Goal: Information Seeking & Learning: Check status

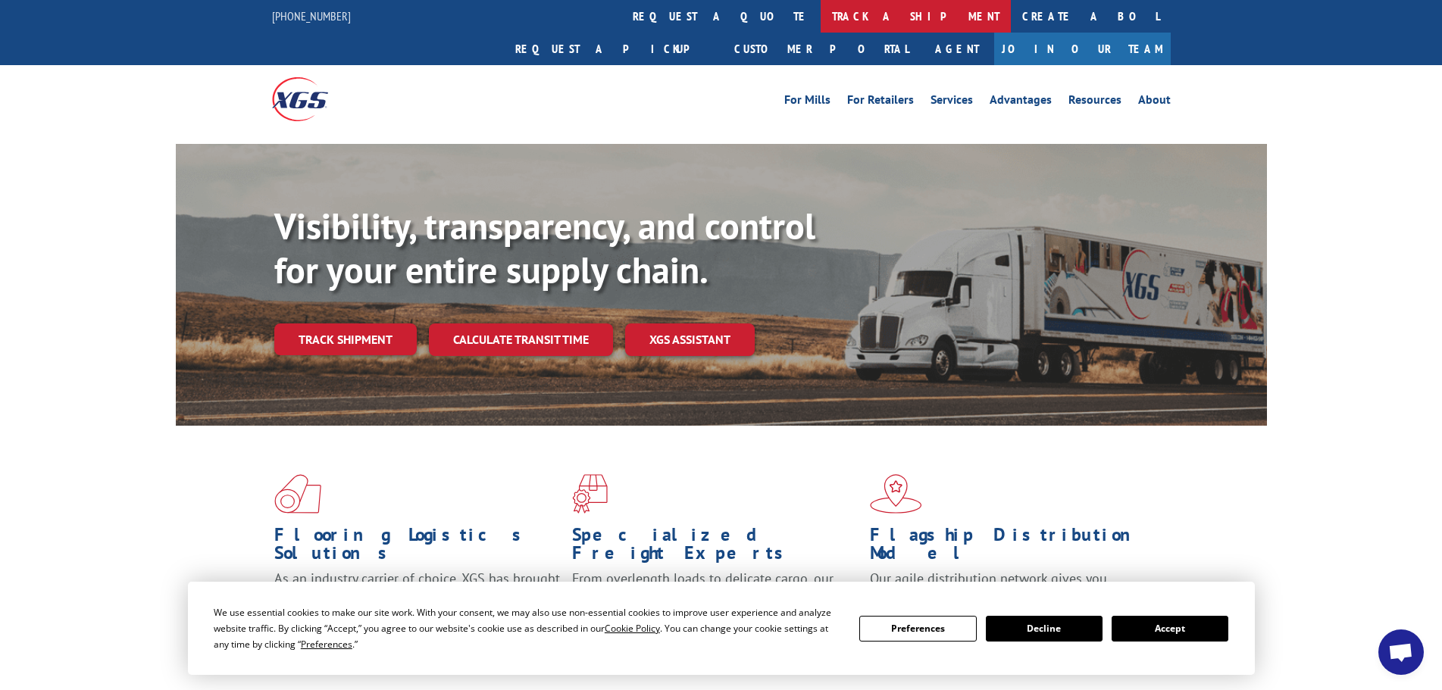
click at [820, 18] on link "track a shipment" at bounding box center [915, 16] width 190 height 33
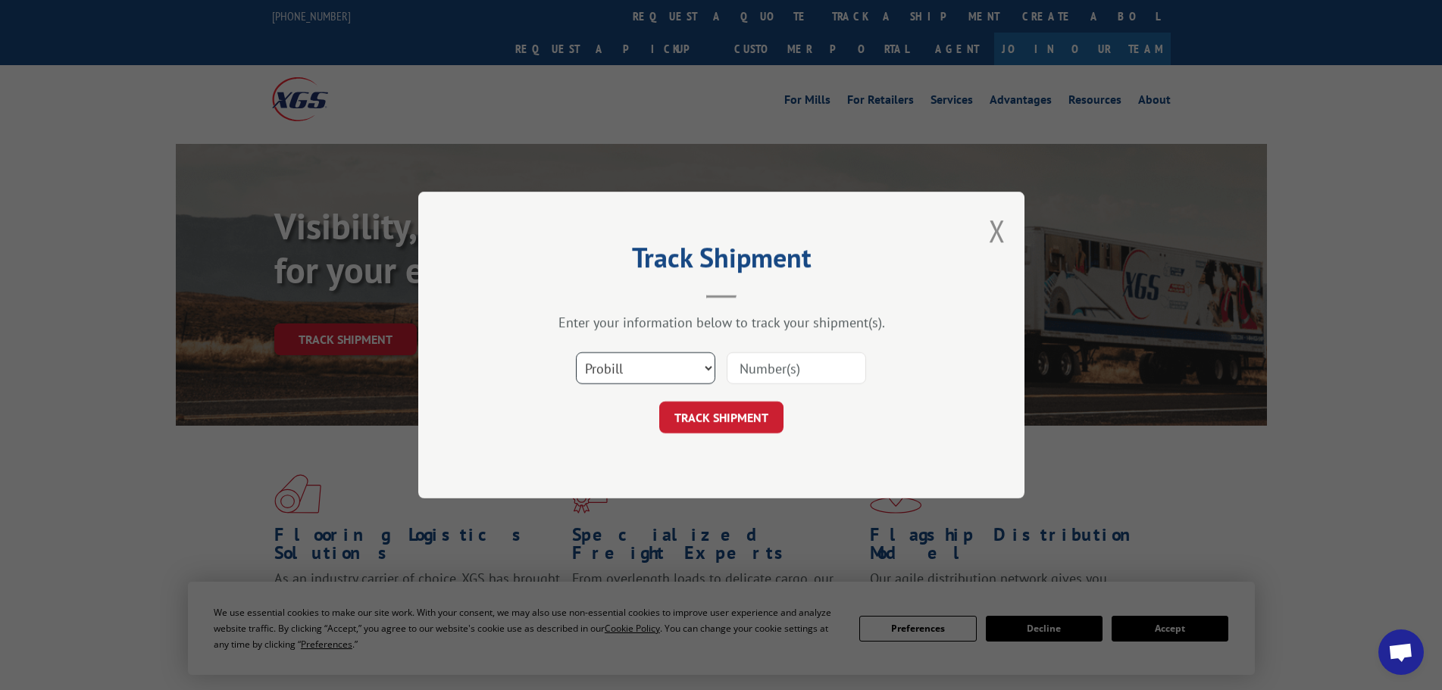
click at [702, 366] on select "Select category... Probill BOL PO" at bounding box center [645, 368] width 139 height 32
select select "po"
click at [576, 352] on select "Select category... Probill BOL PO" at bounding box center [645, 368] width 139 height 32
paste input "44509593"
type input "44509593"
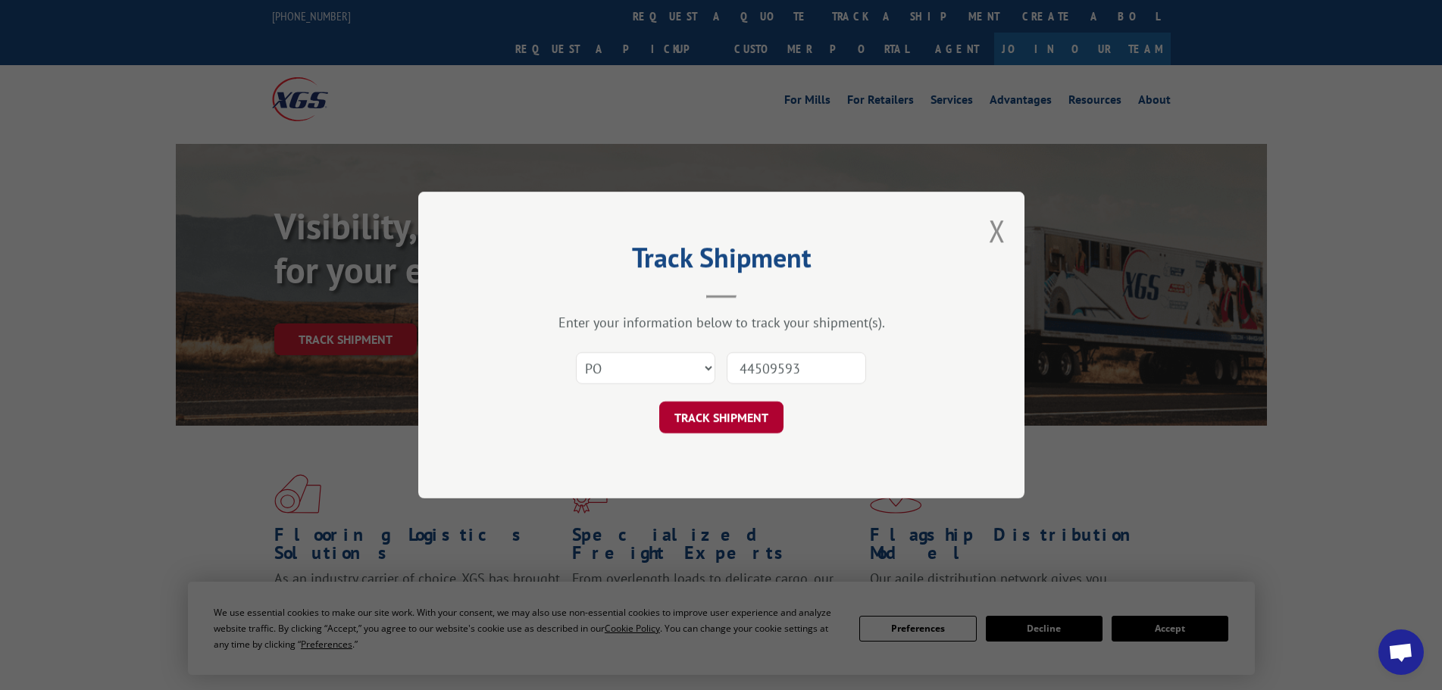
click at [745, 419] on button "TRACK SHIPMENT" at bounding box center [721, 418] width 124 height 32
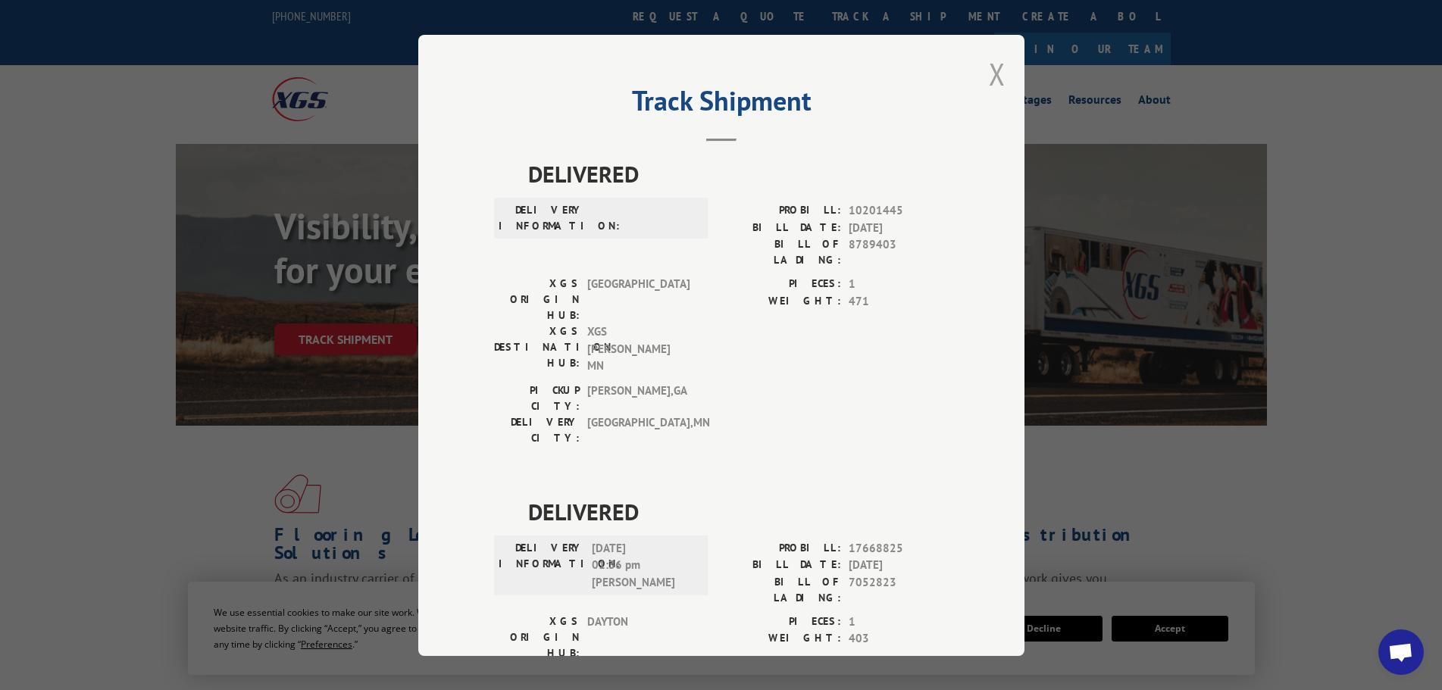
click at [995, 73] on button "Close modal" at bounding box center [997, 74] width 17 height 40
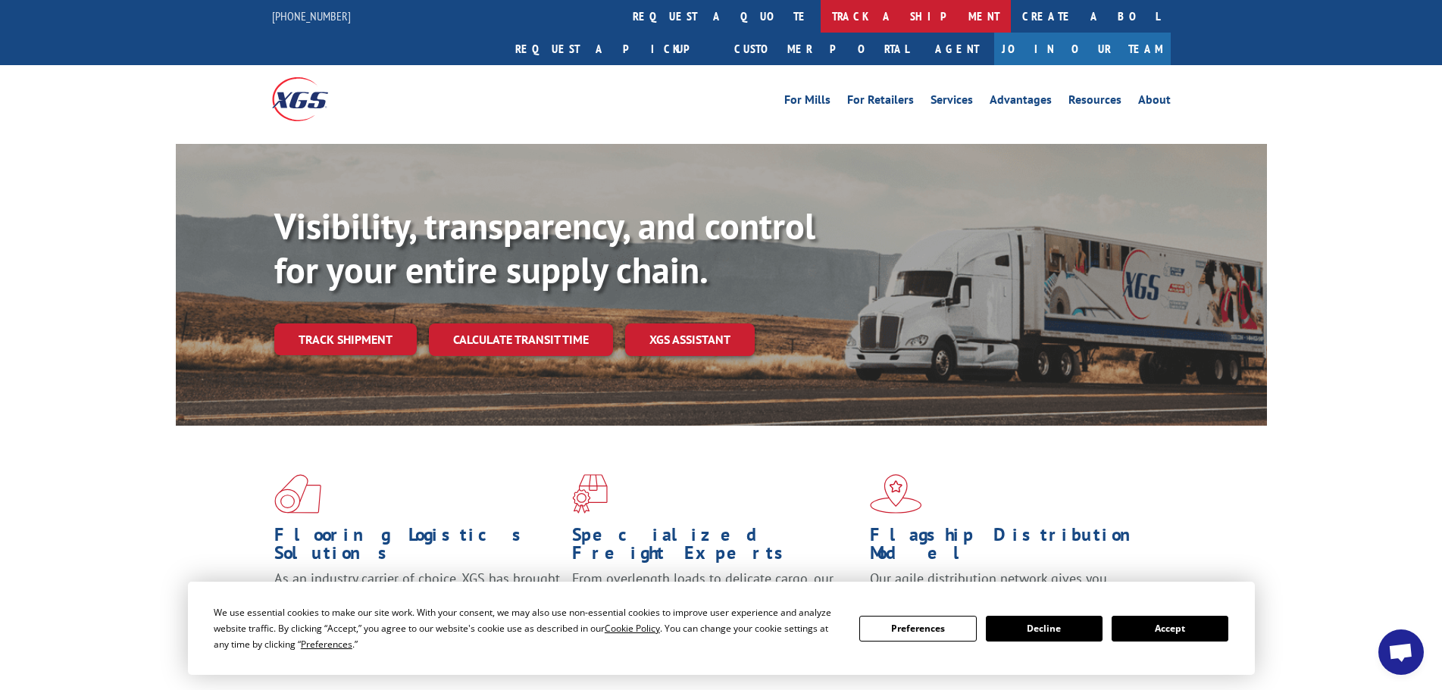
click at [820, 17] on link "track a shipment" at bounding box center [915, 16] width 190 height 33
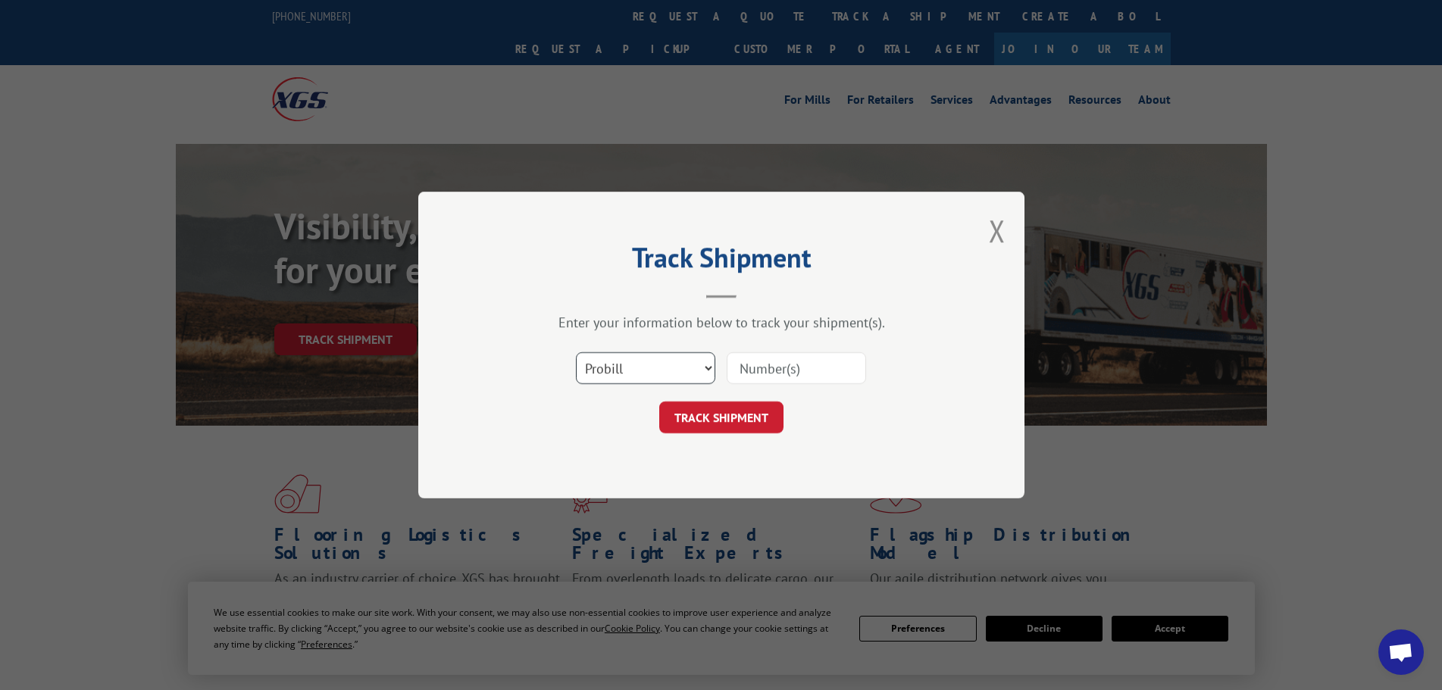
click at [696, 369] on select "Select category... Probill BOL PO" at bounding box center [645, 368] width 139 height 32
select select "po"
click at [576, 352] on select "Select category... Probill BOL PO" at bounding box center [645, 368] width 139 height 32
paste input "44509593"
type input "44509593"
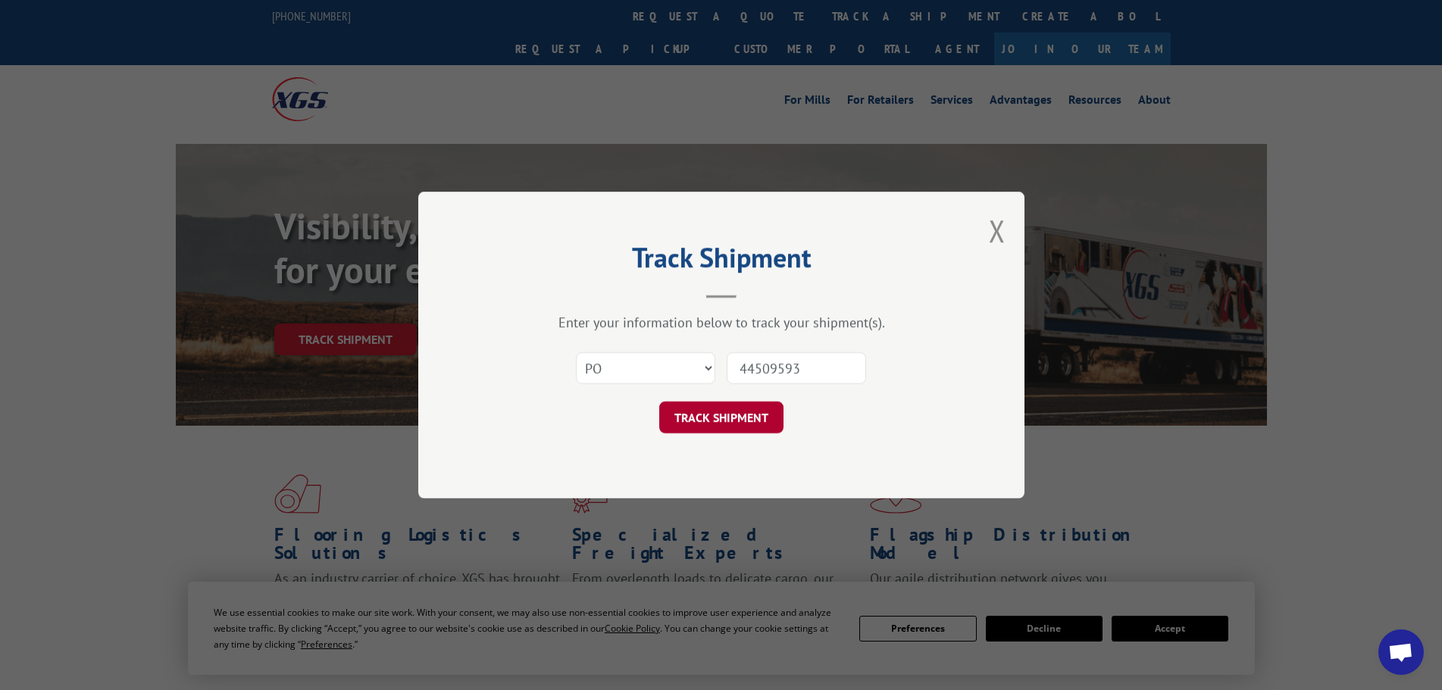
click at [743, 421] on button "TRACK SHIPMENT" at bounding box center [721, 418] width 124 height 32
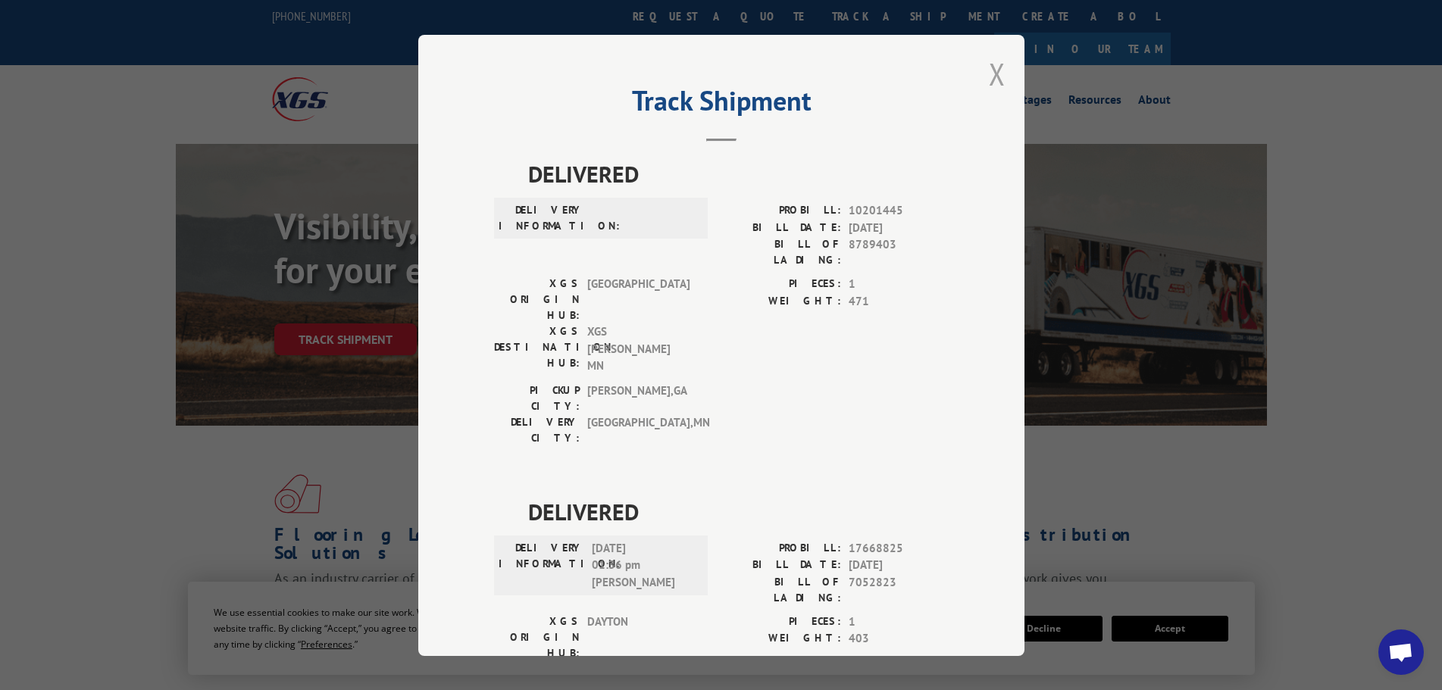
click at [989, 72] on button "Close modal" at bounding box center [997, 74] width 17 height 40
